Goal: Navigation & Orientation: Find specific page/section

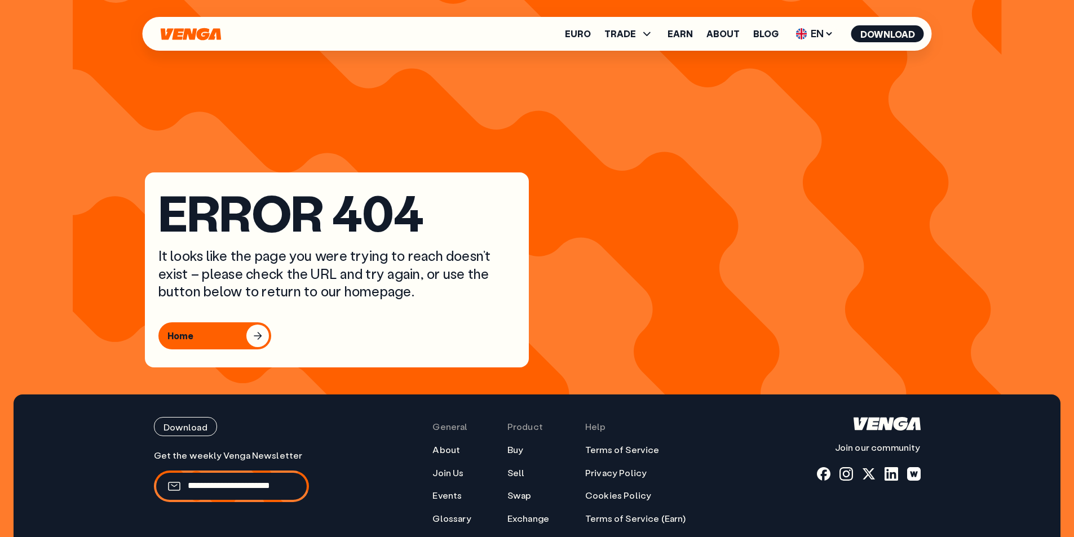
click at [170, 21] on div "Euro TRADE Buy Sell Swap Exchange Earn About Blog EN English - EN Español - ES …" at bounding box center [537, 34] width 789 height 34
click at [179, 34] on icon "Home" at bounding box center [191, 34] width 60 height 12
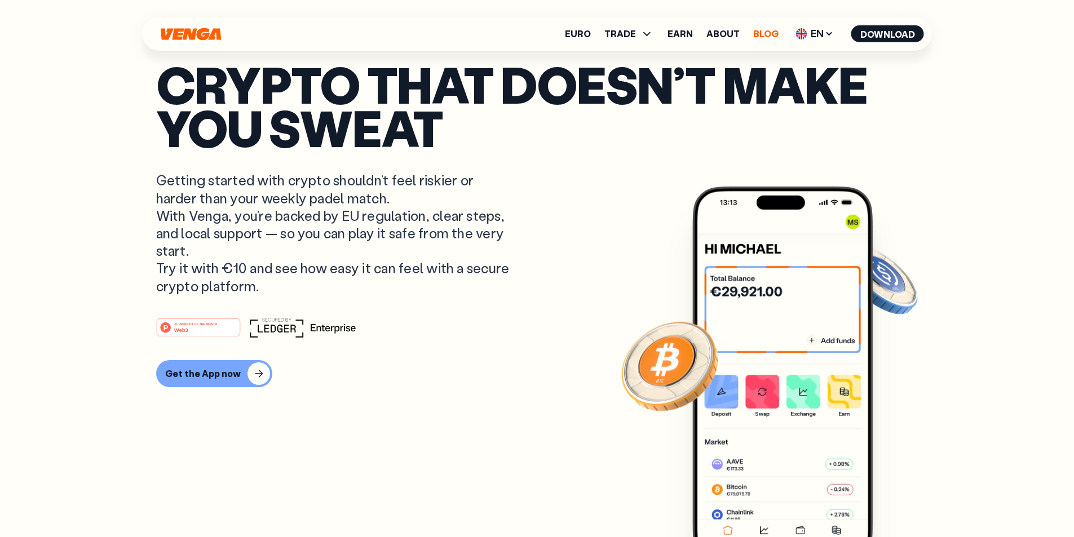
click at [756, 30] on link "Blog" at bounding box center [765, 33] width 25 height 9
